Goal: Task Accomplishment & Management: Manage account settings

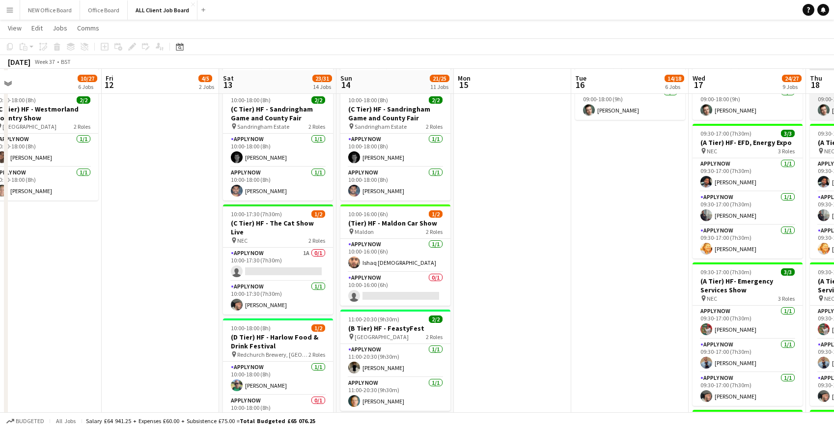
scroll to position [404, 0]
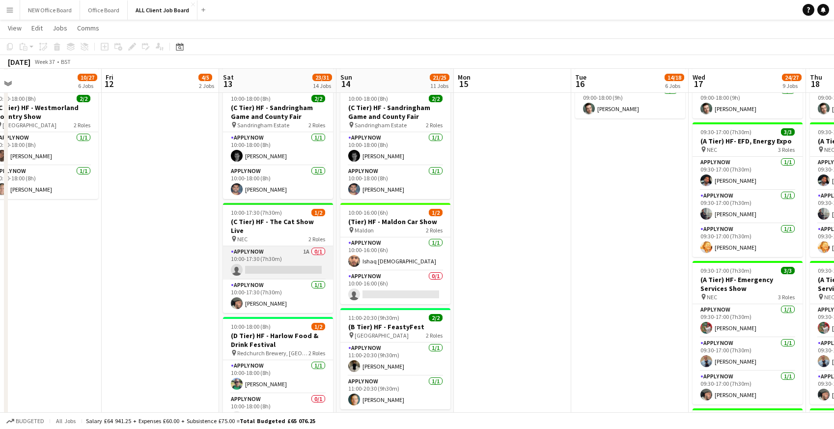
click at [266, 257] on app-card-role "APPLY NOW 1A 0/1 10:00-17:30 (7h30m) single-neutral-actions" at bounding box center [278, 262] width 110 height 33
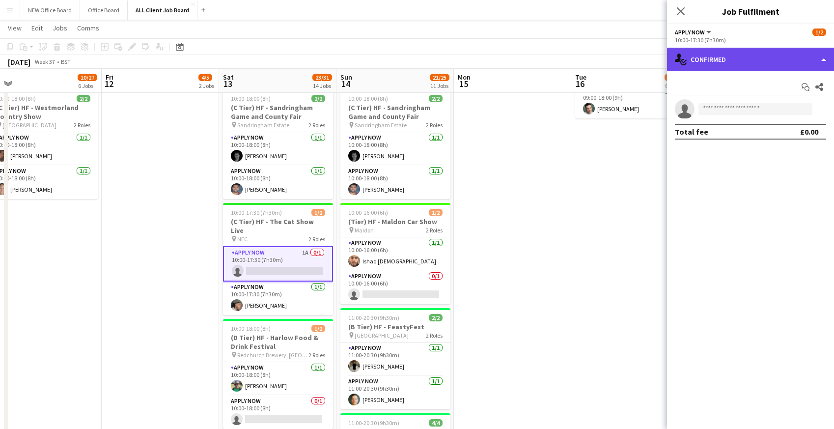
click at [740, 54] on div "single-neutral-actions-check-2 Confirmed" at bounding box center [750, 60] width 167 height 24
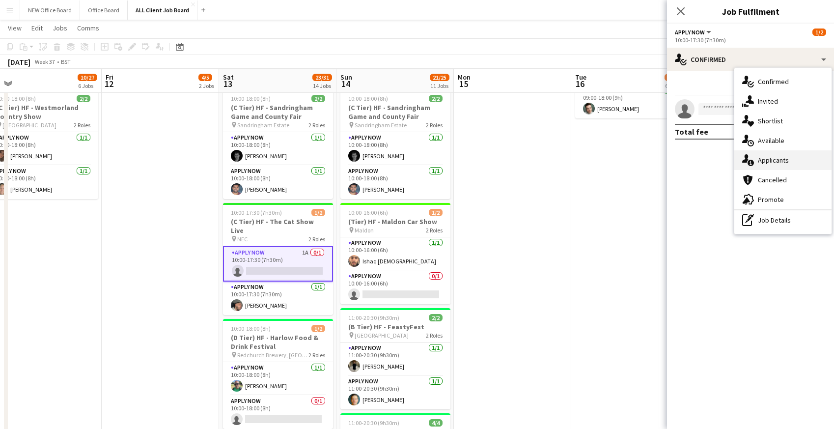
click at [764, 158] on div "single-neutral-actions-information Applicants" at bounding box center [783, 160] width 97 height 20
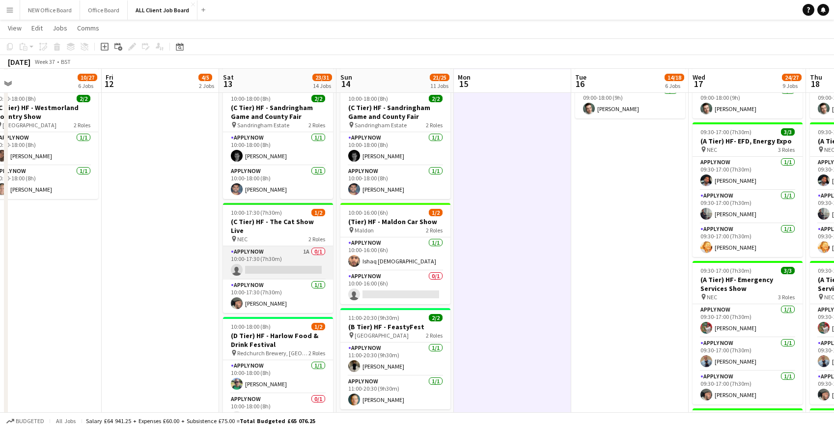
click at [285, 256] on app-card-role "APPLY NOW 1A 0/1 10:00-17:30 (7h30m) single-neutral-actions" at bounding box center [278, 262] width 110 height 33
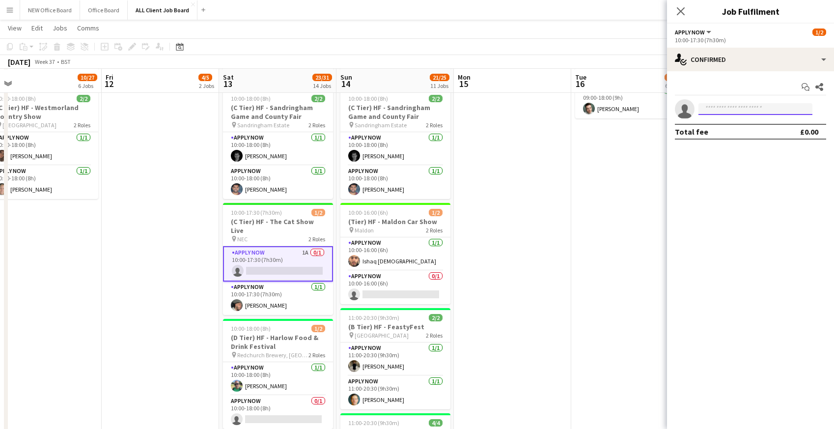
click at [719, 112] on input at bounding box center [756, 109] width 114 height 12
type input "*****"
click at [735, 138] on span "[PHONE_NUMBER]" at bounding box center [756, 139] width 98 height 8
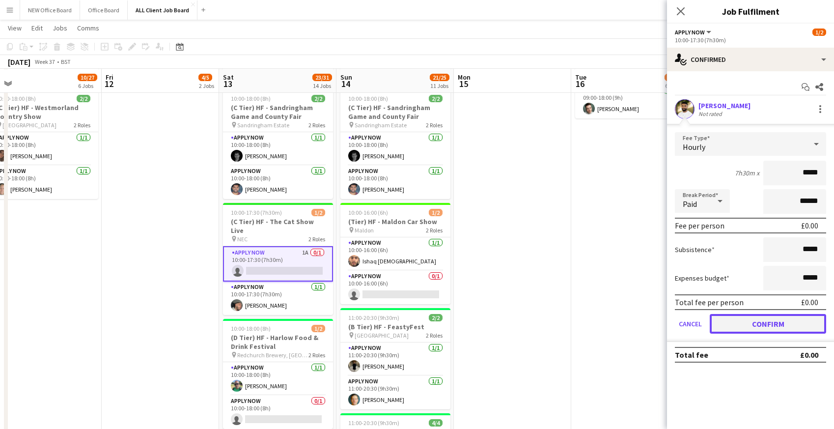
click at [769, 328] on button "Confirm" at bounding box center [768, 324] width 116 height 20
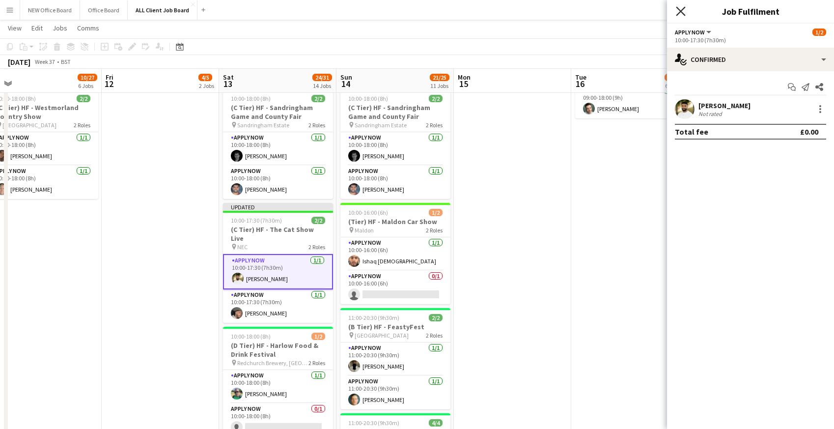
click at [677, 8] on icon "Close pop-in" at bounding box center [680, 10] width 9 height 9
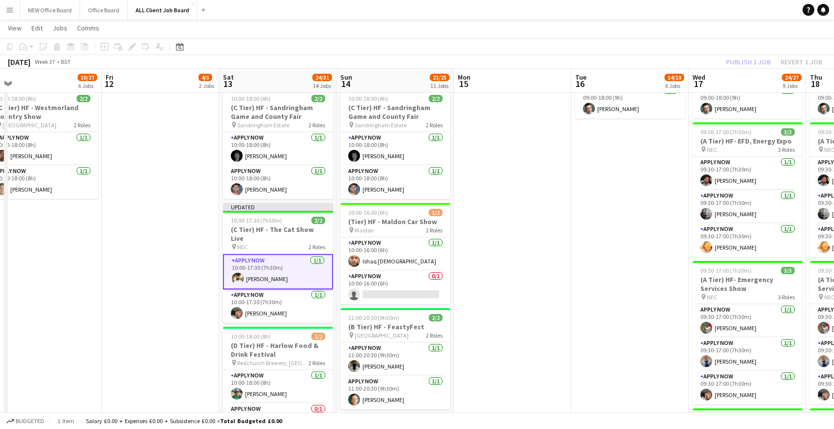
click at [698, 48] on app-toolbar "Copy Paste Paste Command V Paste with crew Command Shift V Paste linked Job [GE…" at bounding box center [417, 46] width 834 height 17
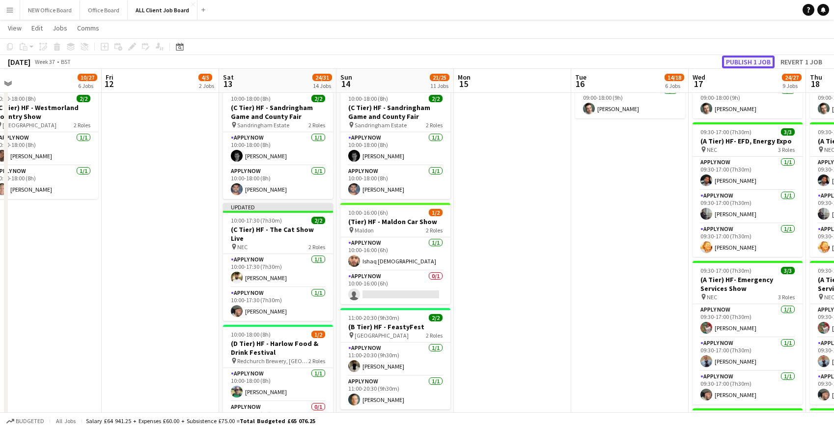
click at [746, 62] on button "Publish 1 job" at bounding box center [748, 62] width 53 height 13
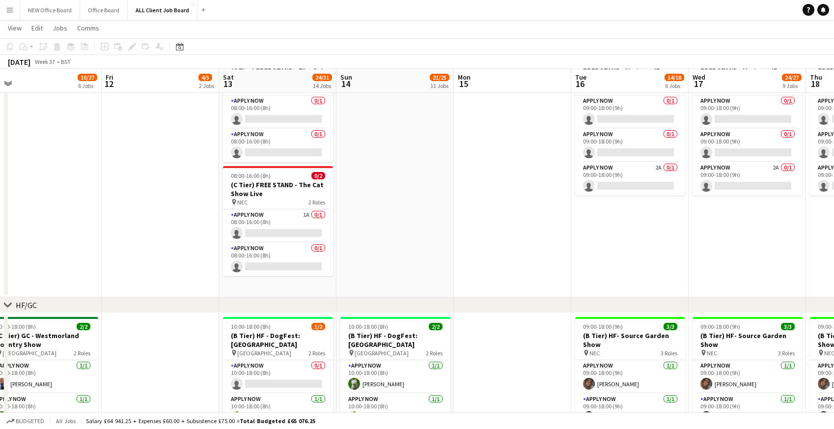
scroll to position [57, 0]
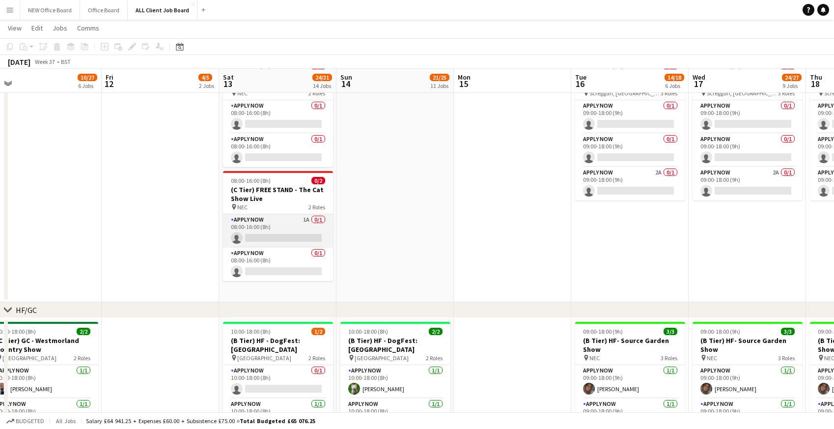
click at [265, 236] on app-card-role "APPLY NOW 1A 0/1 08:00-16:00 (8h) single-neutral-actions" at bounding box center [278, 230] width 110 height 33
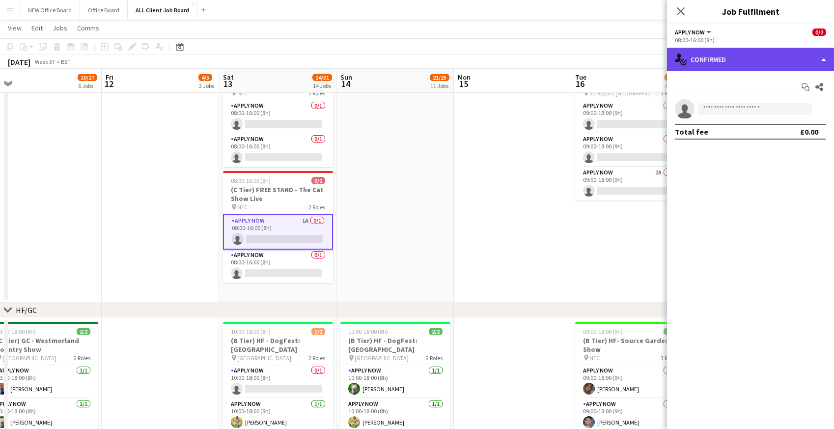
click at [738, 54] on div "single-neutral-actions-check-2 Confirmed" at bounding box center [750, 60] width 167 height 24
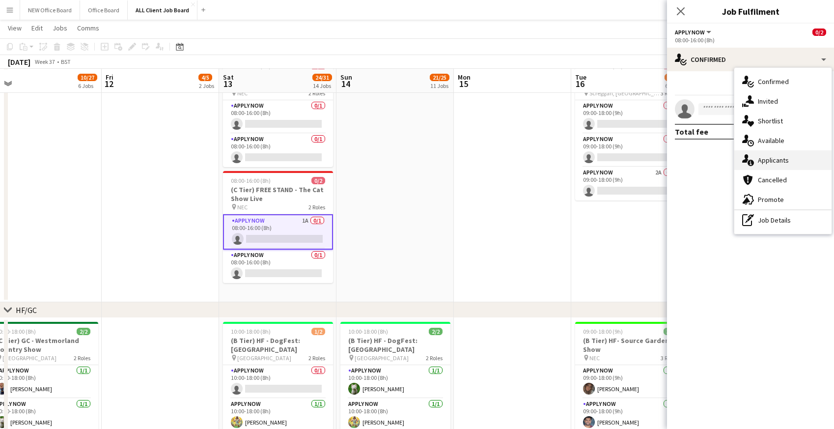
click at [754, 160] on icon "single-neutral-actions-information" at bounding box center [748, 160] width 12 height 12
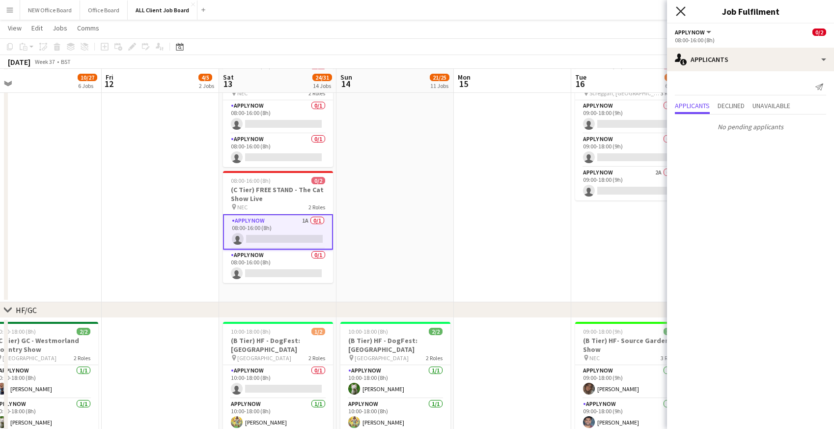
click at [680, 10] on icon at bounding box center [680, 10] width 9 height 9
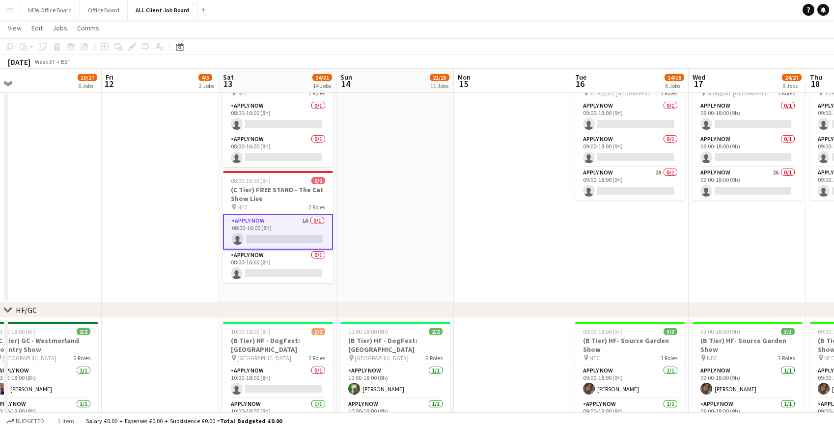
click at [497, 142] on app-date-cell at bounding box center [512, 177] width 117 height 249
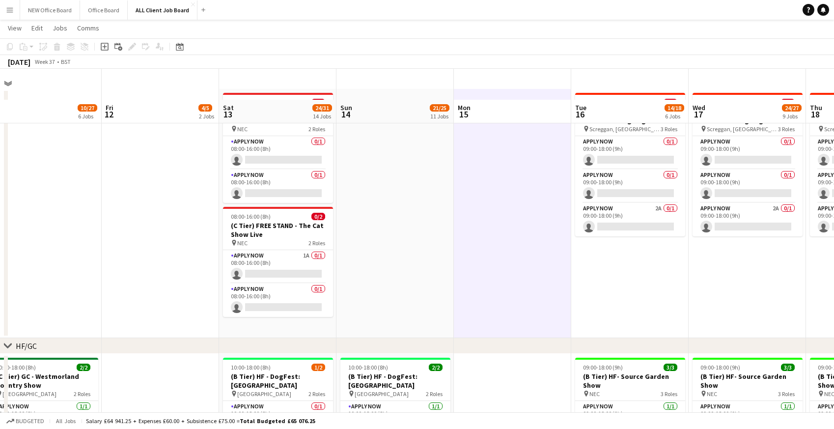
scroll to position [54, 0]
